Goal: Task Accomplishment & Management: Manage account settings

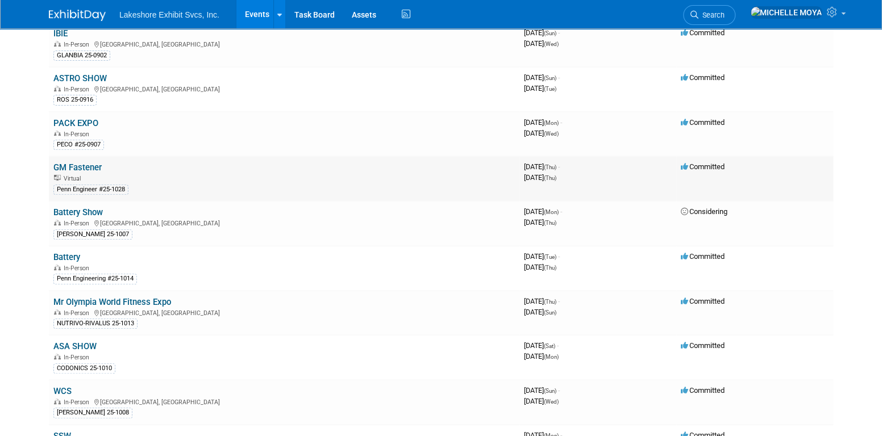
scroll to position [170, 0]
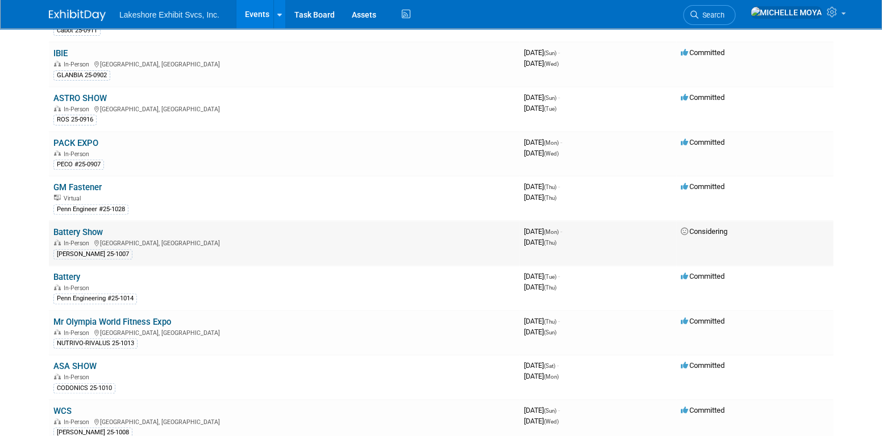
click at [81, 227] on link "Battery Show" at bounding box center [77, 232] width 49 height 10
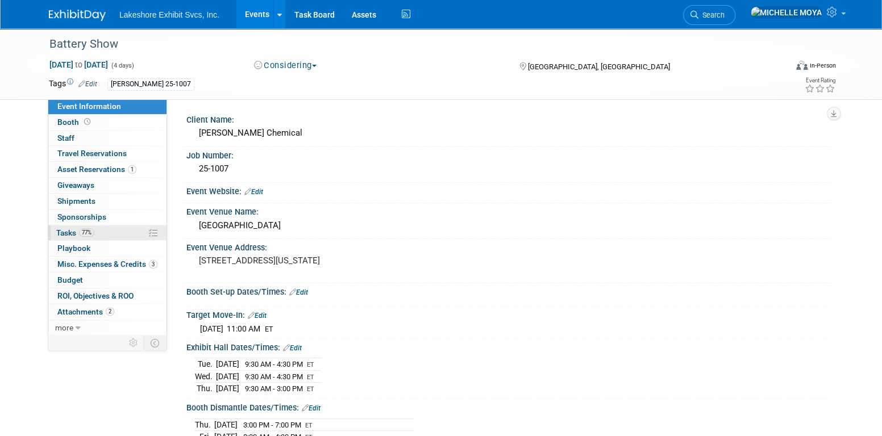
click at [94, 229] on span "Tasks 77%" at bounding box center [75, 232] width 38 height 9
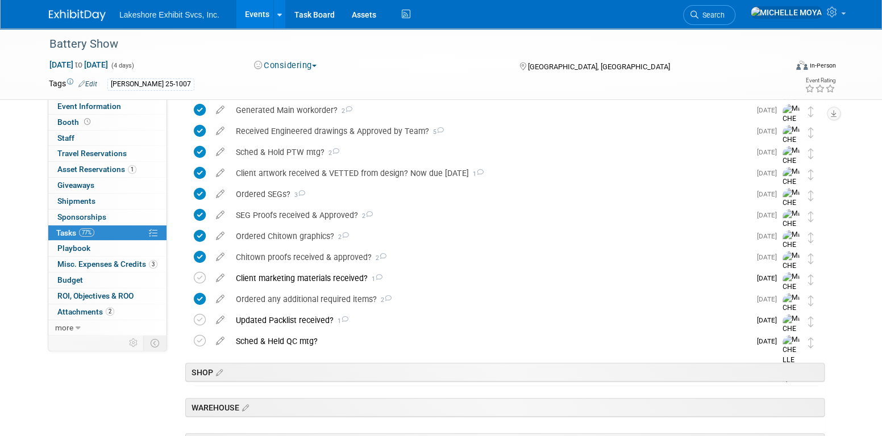
scroll to position [341, 0]
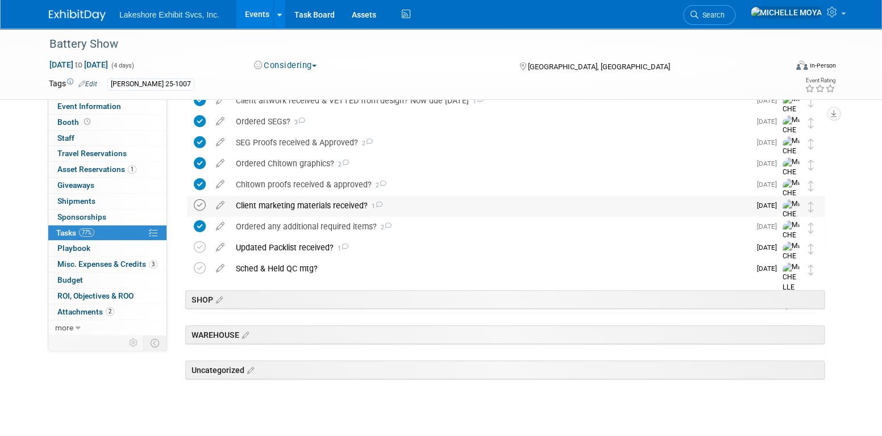
drag, startPoint x: 197, startPoint y: 206, endPoint x: 203, endPoint y: 206, distance: 6.3
click at [198, 207] on icon at bounding box center [200, 205] width 12 height 12
click at [282, 201] on div "Client marketing materials received? 1" at bounding box center [490, 205] width 520 height 19
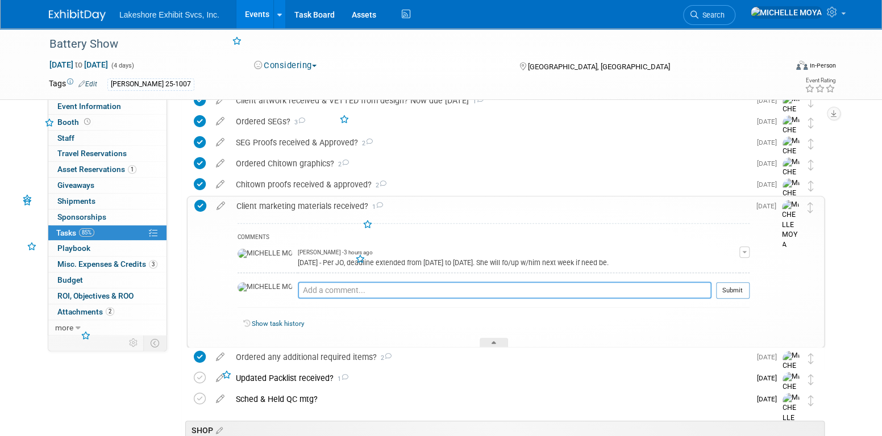
drag, startPoint x: 282, startPoint y: 201, endPoint x: 299, endPoint y: 286, distance: 87.0
click at [299, 286] on textarea at bounding box center [505, 290] width 414 height 17
click at [745, 248] on button "button" at bounding box center [744, 252] width 10 height 11
click at [725, 265] on link "Edit Comment" at bounding box center [704, 269] width 90 height 16
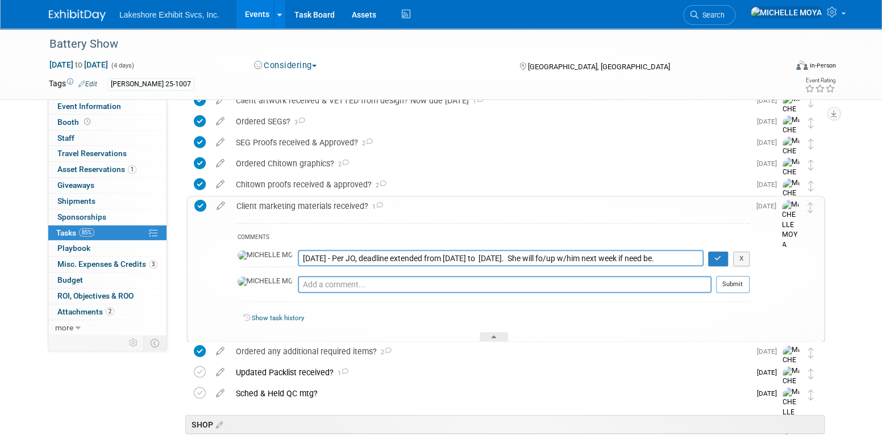
click at [298, 255] on textarea "9.3.25 - Per JO, deadline extended from 9.1.25 to 9.8.25. She will fo/up w/him …" at bounding box center [501, 258] width 406 height 16
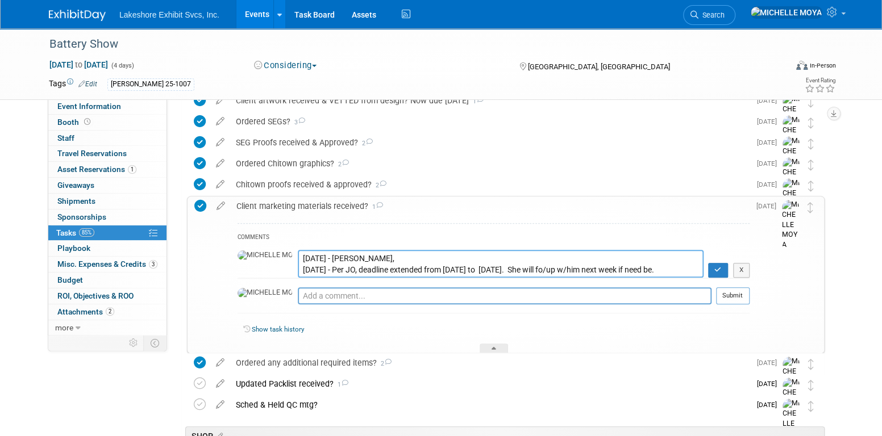
click at [336, 256] on textarea "9.3.25 - Per JO, deadline extended from 9.1.25 to 9.8.25. She will fo/up w/him …" at bounding box center [501, 264] width 406 height 28
paste textarea "The client will be driving in all of their samples/supplies to the show, so no …"
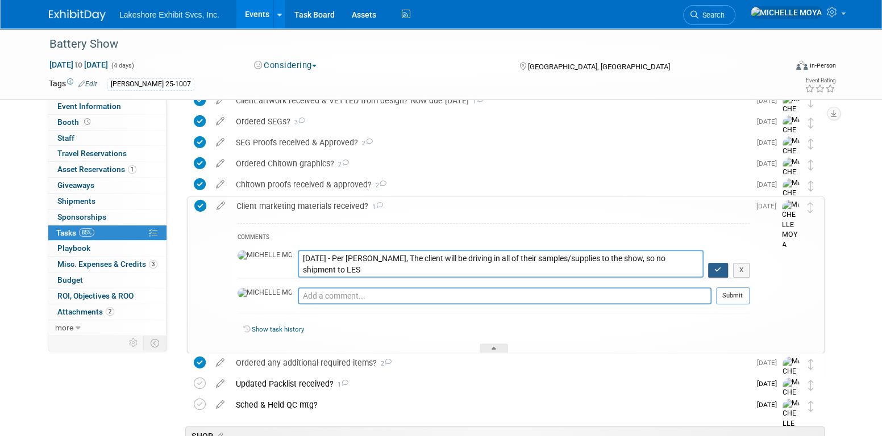
type textarea "9.3.25 - Per Olivia, The client will be driving in all of their samples/supplie…"
drag, startPoint x: 719, startPoint y: 267, endPoint x: 713, endPoint y: 265, distance: 6.7
click at [719, 267] on icon "button" at bounding box center [717, 270] width 7 height 7
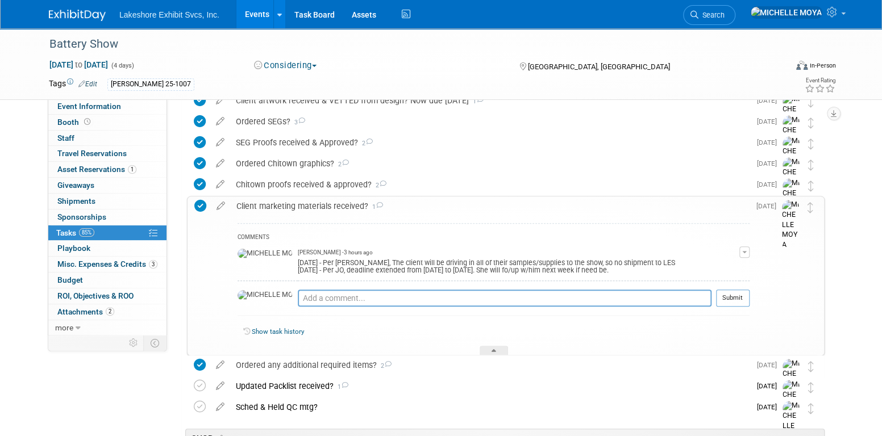
click at [299, 201] on div "Client marketing materials received? 1" at bounding box center [490, 206] width 519 height 19
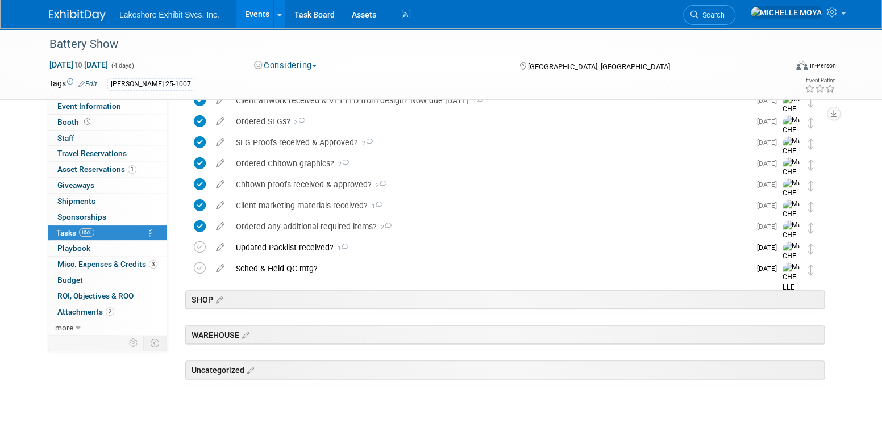
click at [255, 12] on link "Events" at bounding box center [256, 14] width 41 height 28
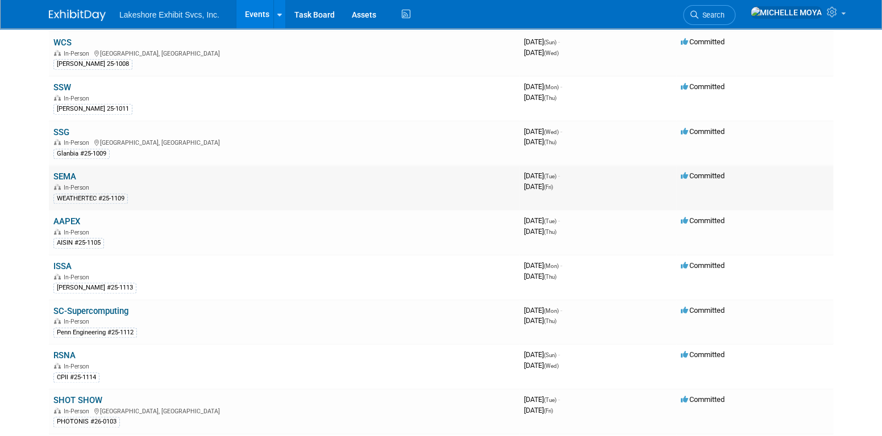
scroll to position [511, 0]
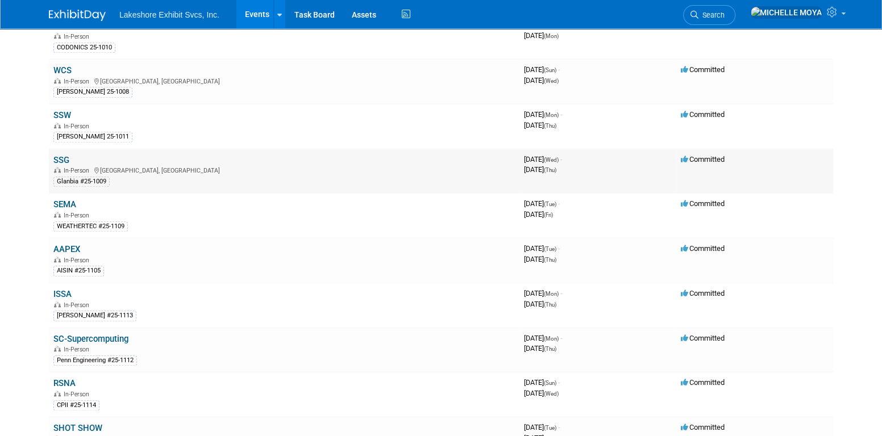
click at [64, 155] on link "SSG" at bounding box center [61, 160] width 16 height 10
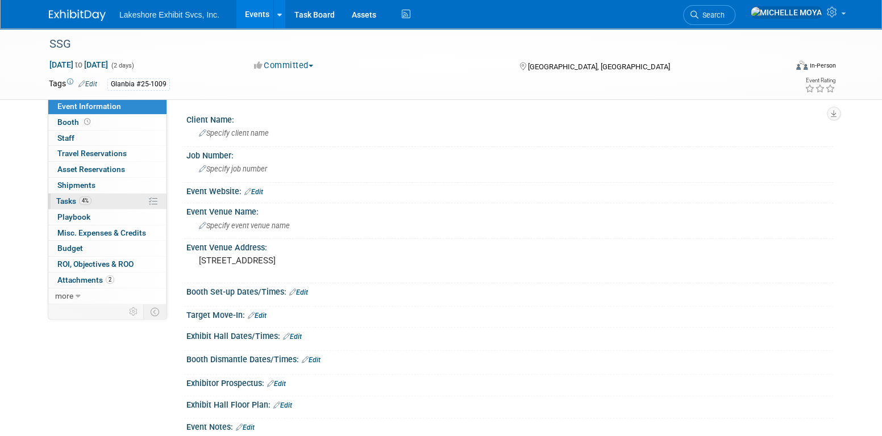
click at [95, 201] on link "4% Tasks 4%" at bounding box center [107, 201] width 118 height 15
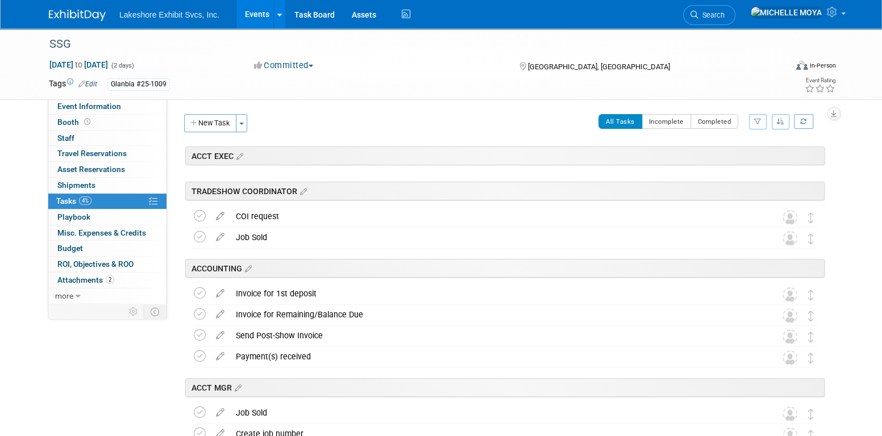
click at [758, 123] on icon "button" at bounding box center [757, 121] width 7 height 7
drag, startPoint x: 730, startPoint y: 160, endPoint x: 727, endPoint y: 165, distance: 6.4
click at [729, 161] on select "-- Select Assignee -- All unassigned tasks Assigned to me Amanda Koss Dave Desa…" at bounding box center [711, 158] width 94 height 16
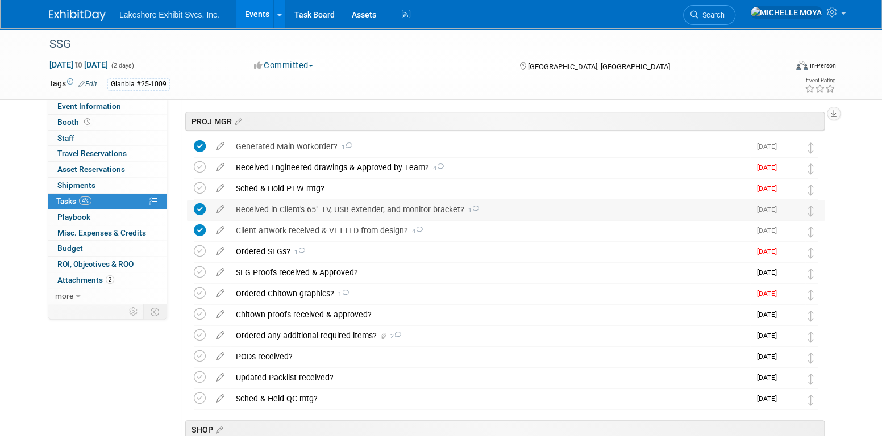
scroll to position [284, 0]
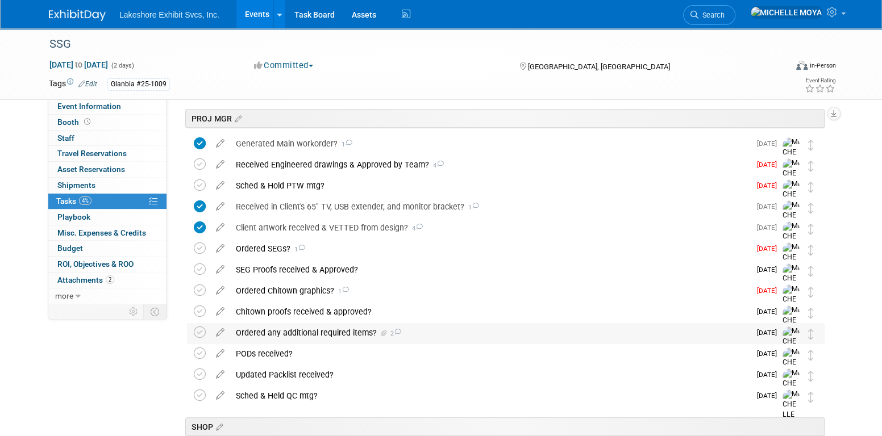
click at [336, 329] on div "Ordered any additional required items? 2" at bounding box center [490, 332] width 520 height 19
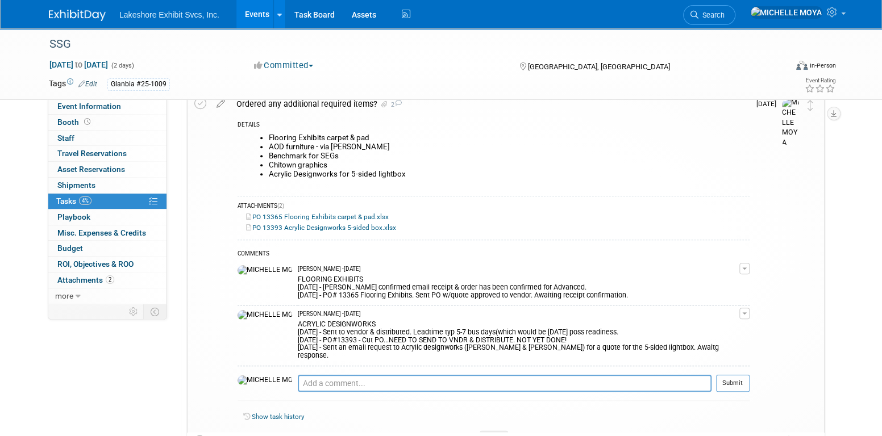
scroll to position [511, 0]
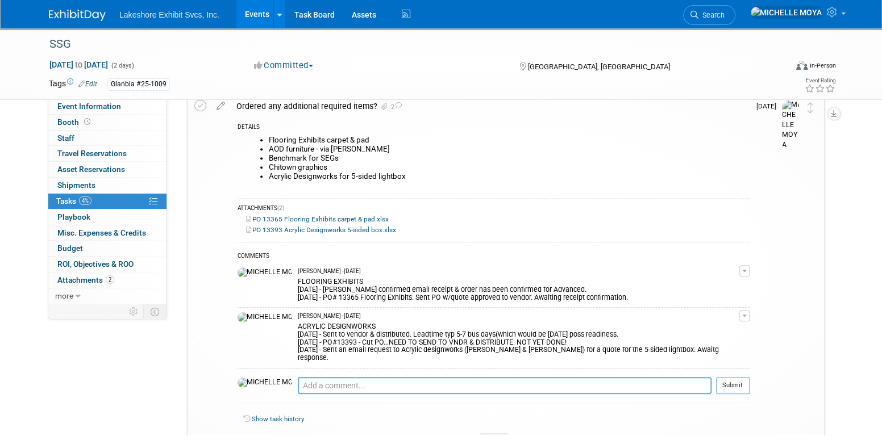
click at [744, 314] on button "button" at bounding box center [744, 315] width 10 height 11
click at [712, 332] on link "Edit Comment" at bounding box center [704, 332] width 90 height 16
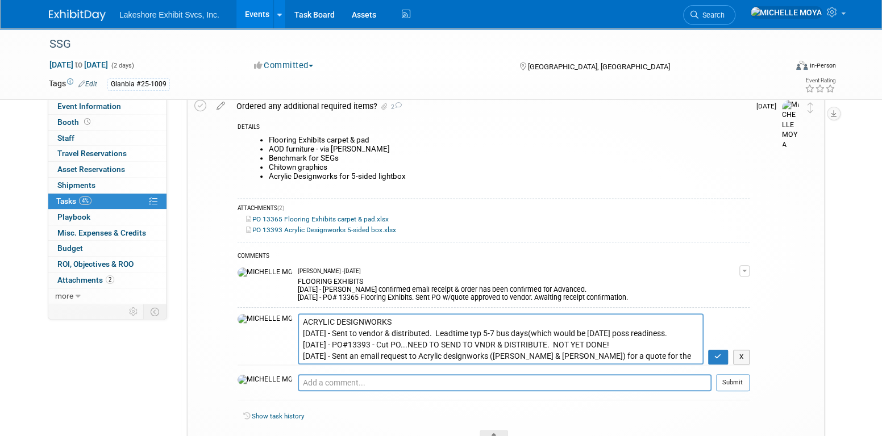
click at [298, 331] on textarea "ACRYLIC DESIGNWORKS 8.21.25 - Sent to vendor & distributed. Leadtime typ 5-7 bu…" at bounding box center [501, 339] width 406 height 51
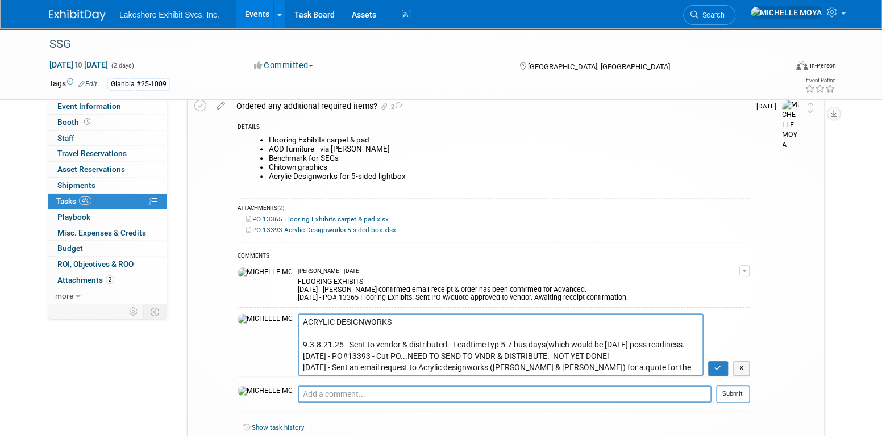
click at [298, 330] on textarea "ACRYLIC DESIGNWORKS 8.21.25 - Sent to vendor & distributed. Leadtime typ 5-7 bu…" at bounding box center [501, 345] width 406 height 62
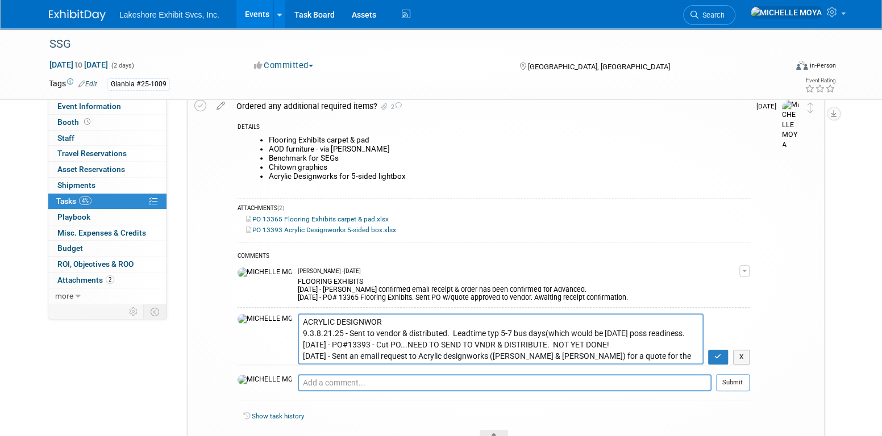
click at [298, 330] on textarea "ACRYLIC DESIGNWORKS 8.21.25 - Sent to vendor & distributed. Leadtime typ 5-7 bu…" at bounding box center [501, 339] width 406 height 51
drag, startPoint x: 382, startPoint y: 319, endPoint x: 375, endPoint y: 317, distance: 7.9
click at [375, 317] on textarea "ACRYLIC DESIGNWORKS 8.21.25 - Sent to vendor & distributed. Leadtime typ 5-7 bu…" at bounding box center [501, 339] width 406 height 51
click at [369, 319] on textarea "ACRYLIC DESIGNWORKS 8.21.25 - Sent to vendor & distributed. Leadtime typ 5-7 bu…" at bounding box center [501, 339] width 406 height 51
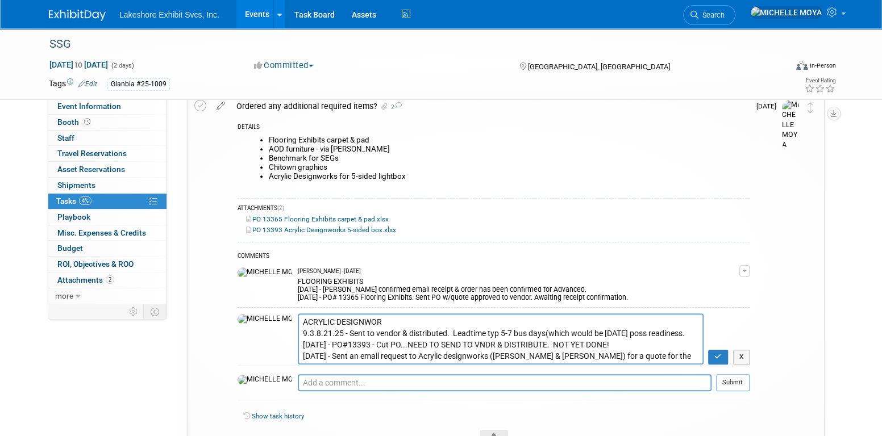
click at [298, 331] on textarea "ACRYLIC DESIGNWORKS 8.21.25 - Sent to vendor & distributed. Leadtime typ 5-7 bu…" at bounding box center [501, 339] width 406 height 51
drag, startPoint x: 274, startPoint y: 332, endPoint x: 299, endPoint y: 343, distance: 27.0
click at [298, 340] on textarea "ACRYLIC DESIGNWORKS 8.21.25 - Sent to vendor & distributed. Leadtime typ 5-7 bu…" at bounding box center [501, 339] width 406 height 51
click at [345, 320] on textarea "ACRYLIC DESIGNWORKS 8.21.25 - Sent to vendor & distributed. Leadtime typ 5-7 bu…" at bounding box center [501, 339] width 406 height 51
click at [351, 317] on textarea "ACRYLIC DESIGNWORKS 8.21.25 - Sent to vendor & distributed. Leadtime typ 5-7 bu…" at bounding box center [501, 339] width 406 height 51
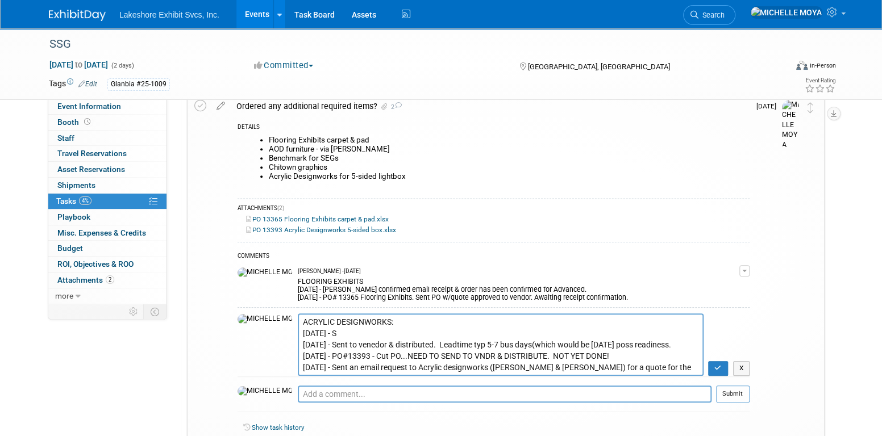
click at [334, 347] on textarea "ACRYLIC DESIGNWORKS 8.21.25 - Sent to vendor & distributed. Leadtime typ 5-7 bu…" at bounding box center [501, 345] width 406 height 62
click at [332, 328] on textarea "ACRYLIC DESIGNWORKS 8.21.25 - Sent to vendor & distributed. Leadtime typ 5-7 bu…" at bounding box center [501, 345] width 406 height 62
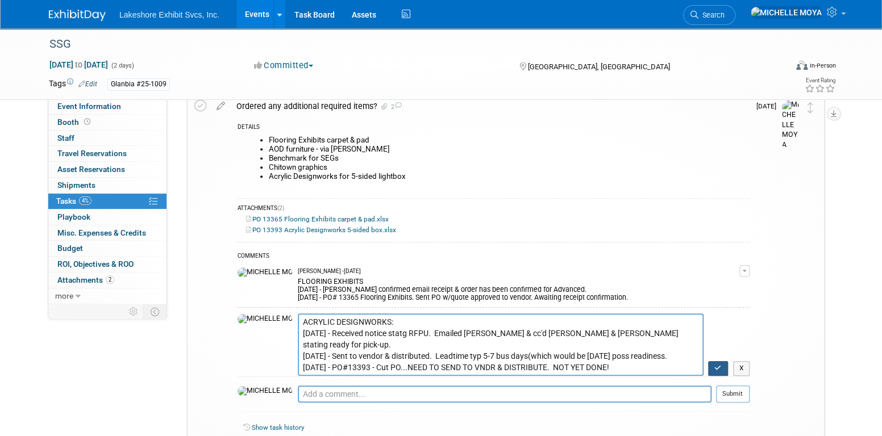
type textarea "ACRYLIC DESIGNWORKS: 9.3.25 - Received notice statg RFPU. Emailed Mark W. & cc'…"
click at [723, 363] on button "button" at bounding box center [718, 368] width 20 height 15
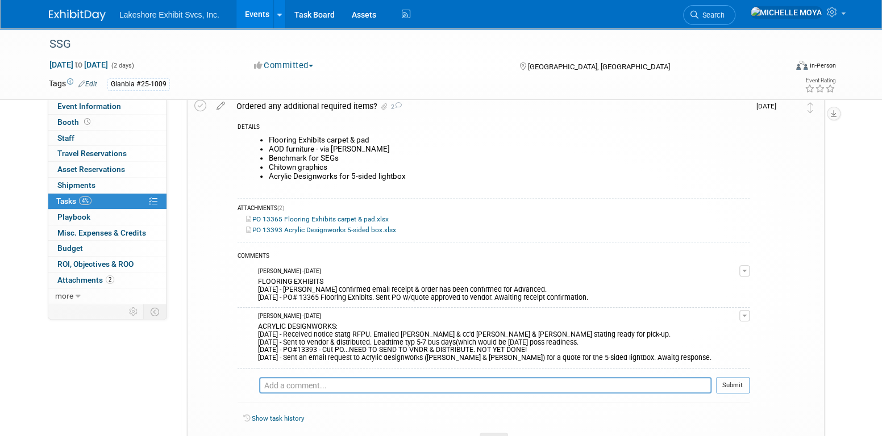
click at [260, 7] on link "Events" at bounding box center [256, 14] width 41 height 28
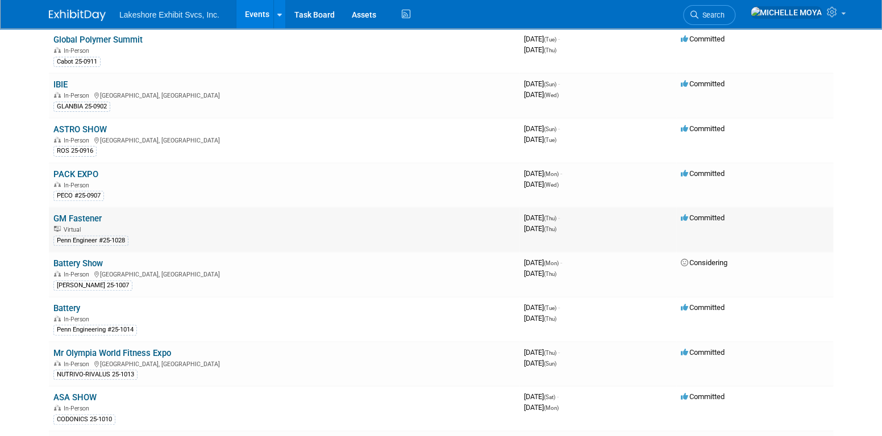
scroll to position [170, 0]
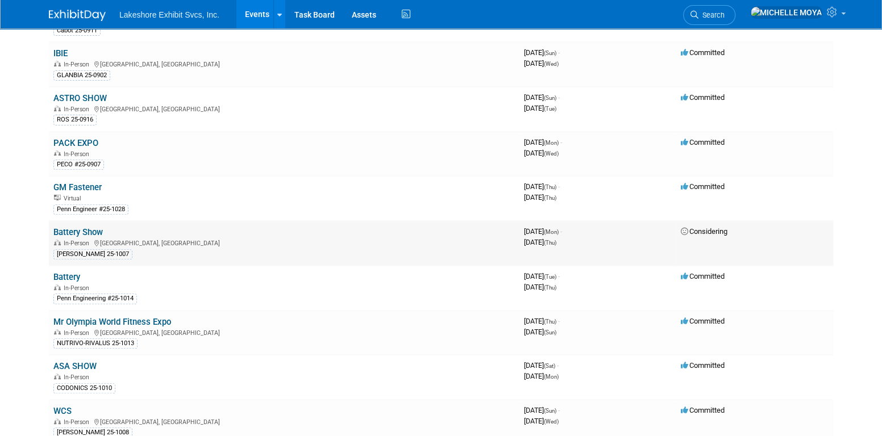
click at [98, 228] on link "Battery Show" at bounding box center [77, 232] width 49 height 10
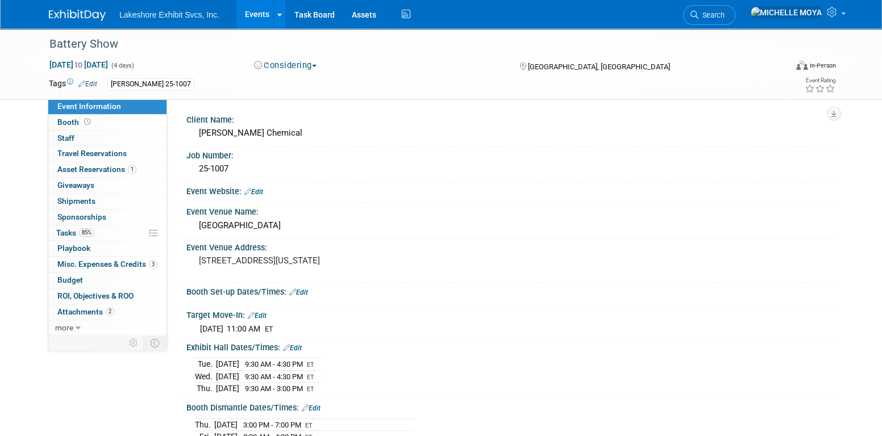
click at [252, 19] on link "Events" at bounding box center [256, 14] width 41 height 28
